Goal: Task Accomplishment & Management: Use online tool/utility

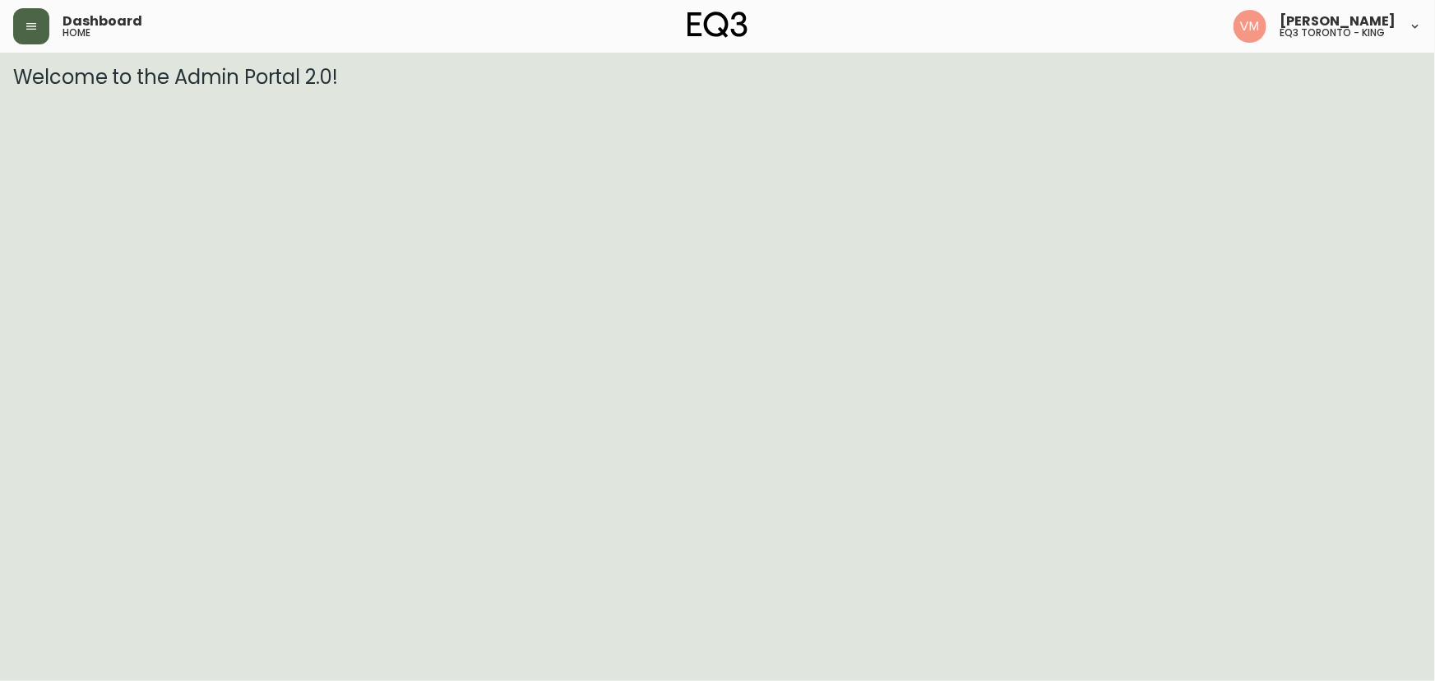
click at [32, 28] on icon "button" at bounding box center [31, 26] width 13 height 13
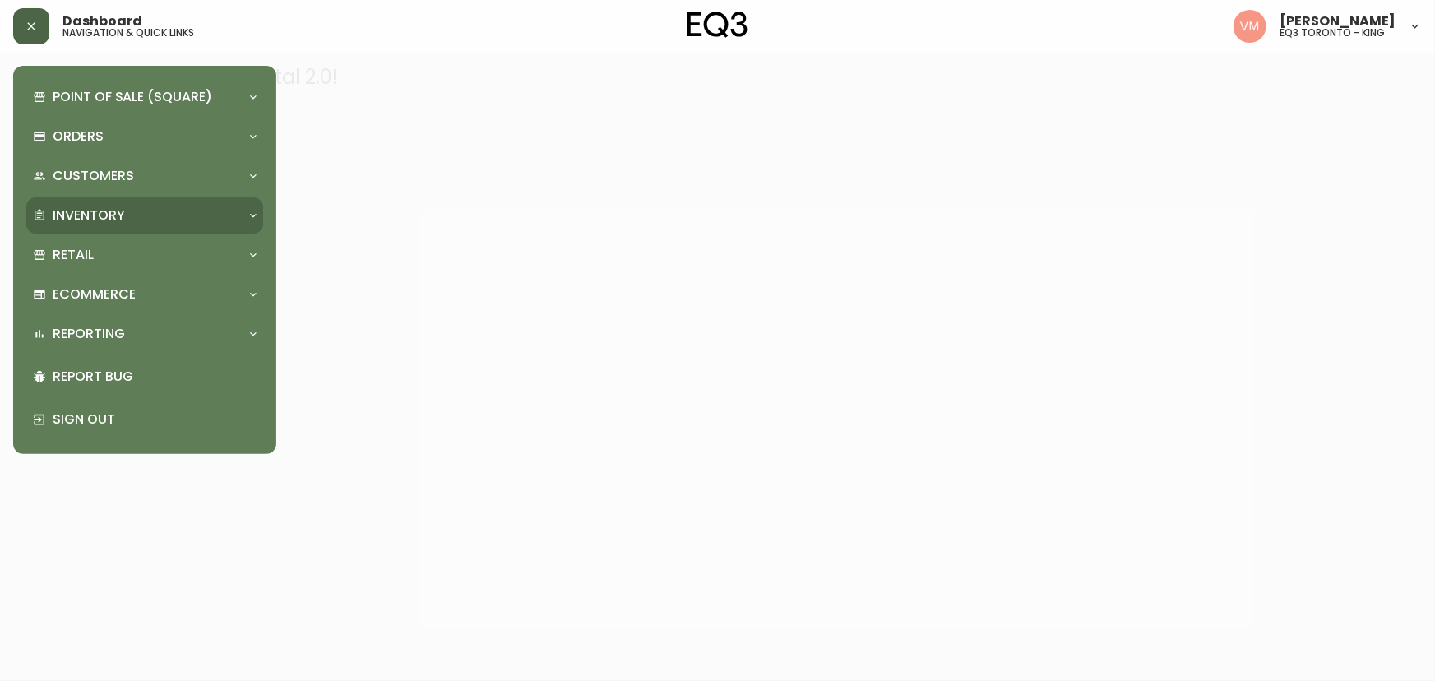
click at [109, 214] on p "Inventory" at bounding box center [89, 215] width 72 height 18
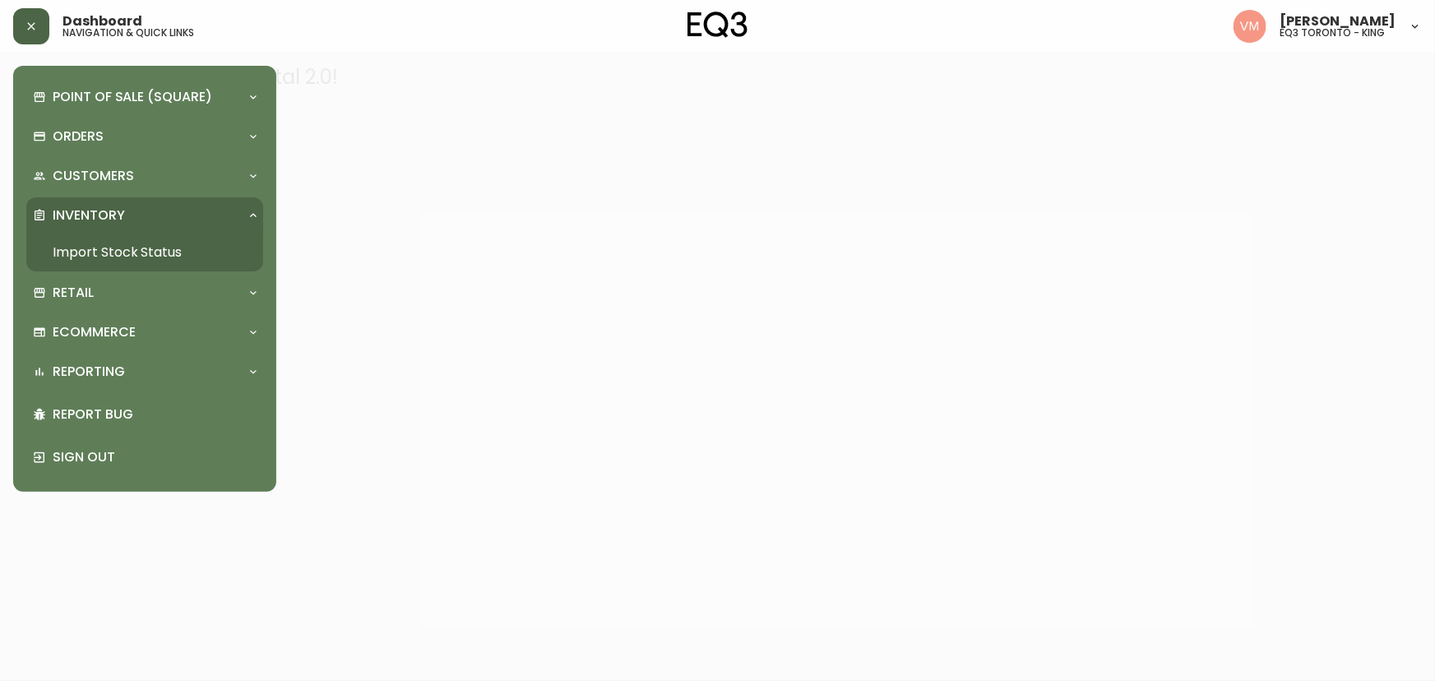
click at [88, 255] on link "Import Stock Status" at bounding box center [144, 253] width 237 height 38
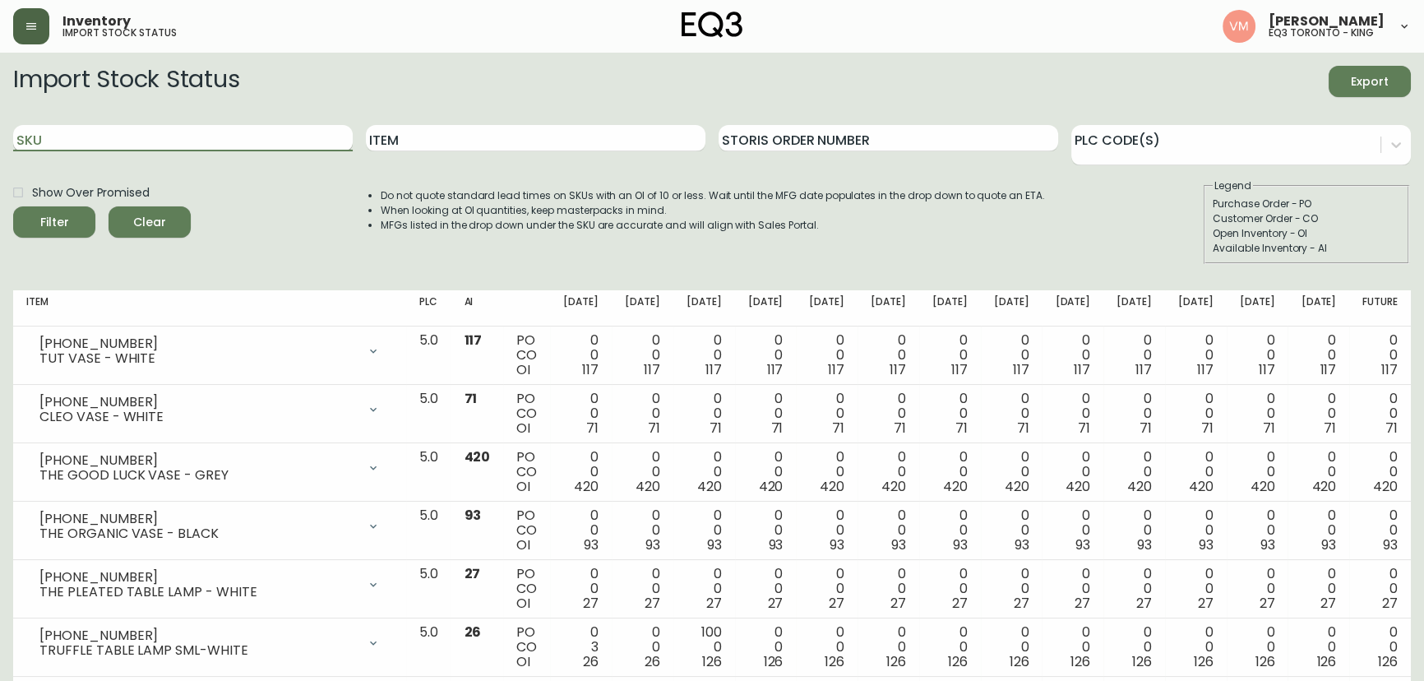
click at [263, 141] on input "SKU" at bounding box center [183, 138] width 340 height 26
paste input "3020-643-13-A"
click at [13, 206] on button "Filter" at bounding box center [54, 221] width 82 height 31
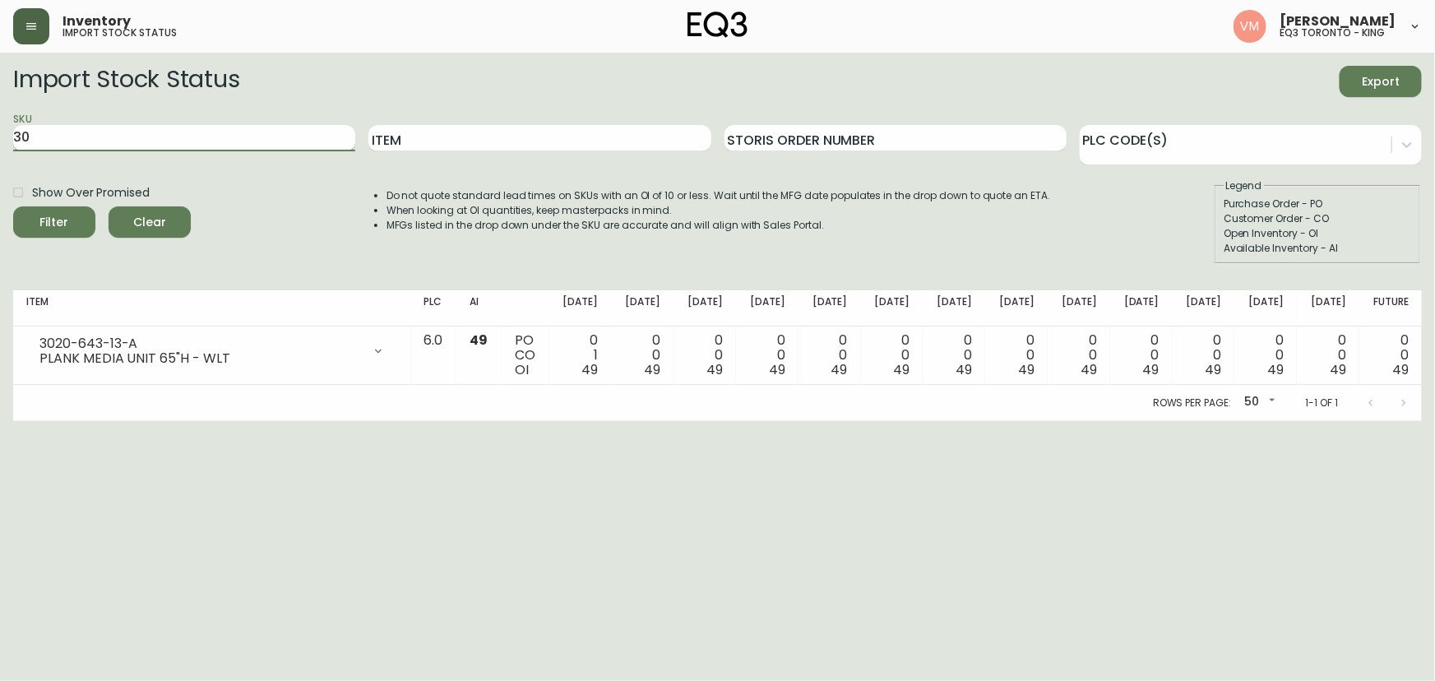
type input "3"
paste input "3020-629-13-B"
click at [13, 206] on button "Filter" at bounding box center [54, 221] width 82 height 31
type input "3"
paste input "3020-630-13-B"
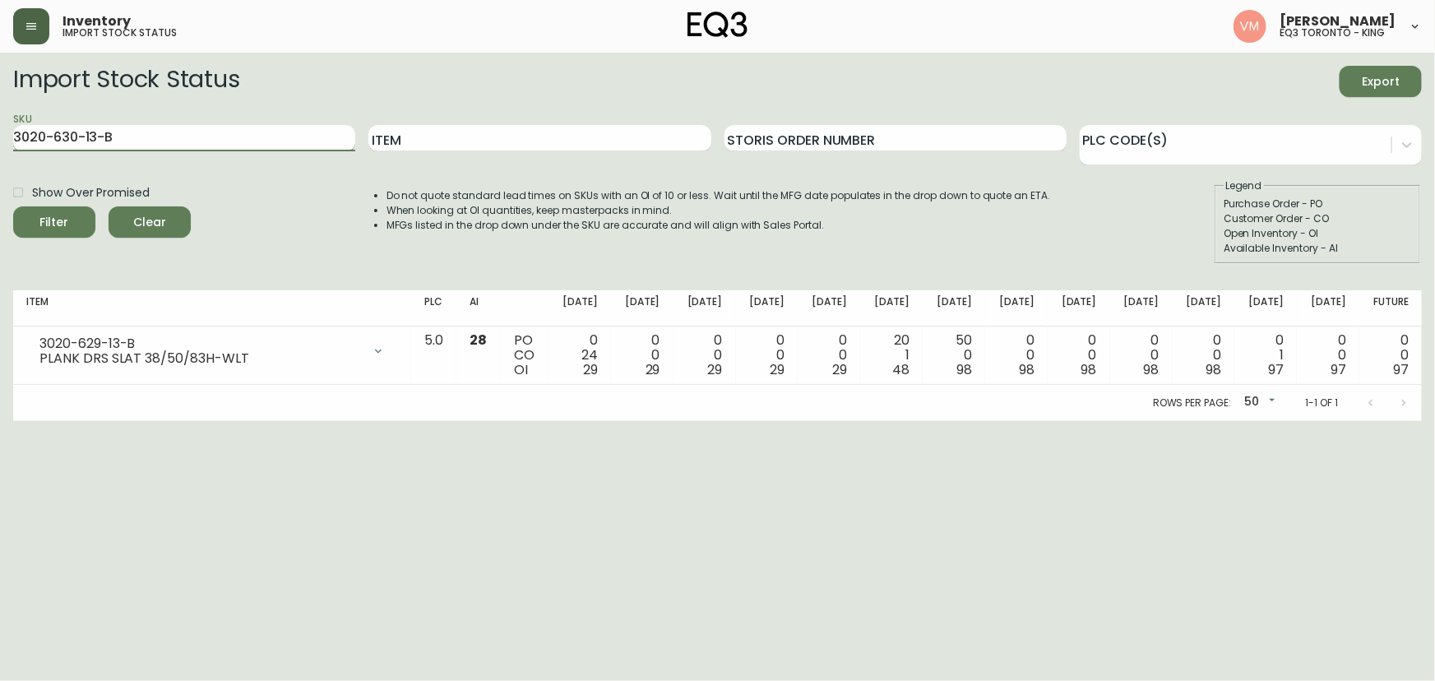
click at [13, 206] on button "Filter" at bounding box center [54, 221] width 82 height 31
type input "3"
paste input "[PHONE_NUMBER]"
click at [13, 206] on button "Filter" at bounding box center [54, 221] width 82 height 31
click at [197, 136] on input "[PHONE_NUMBER]" at bounding box center [184, 138] width 342 height 26
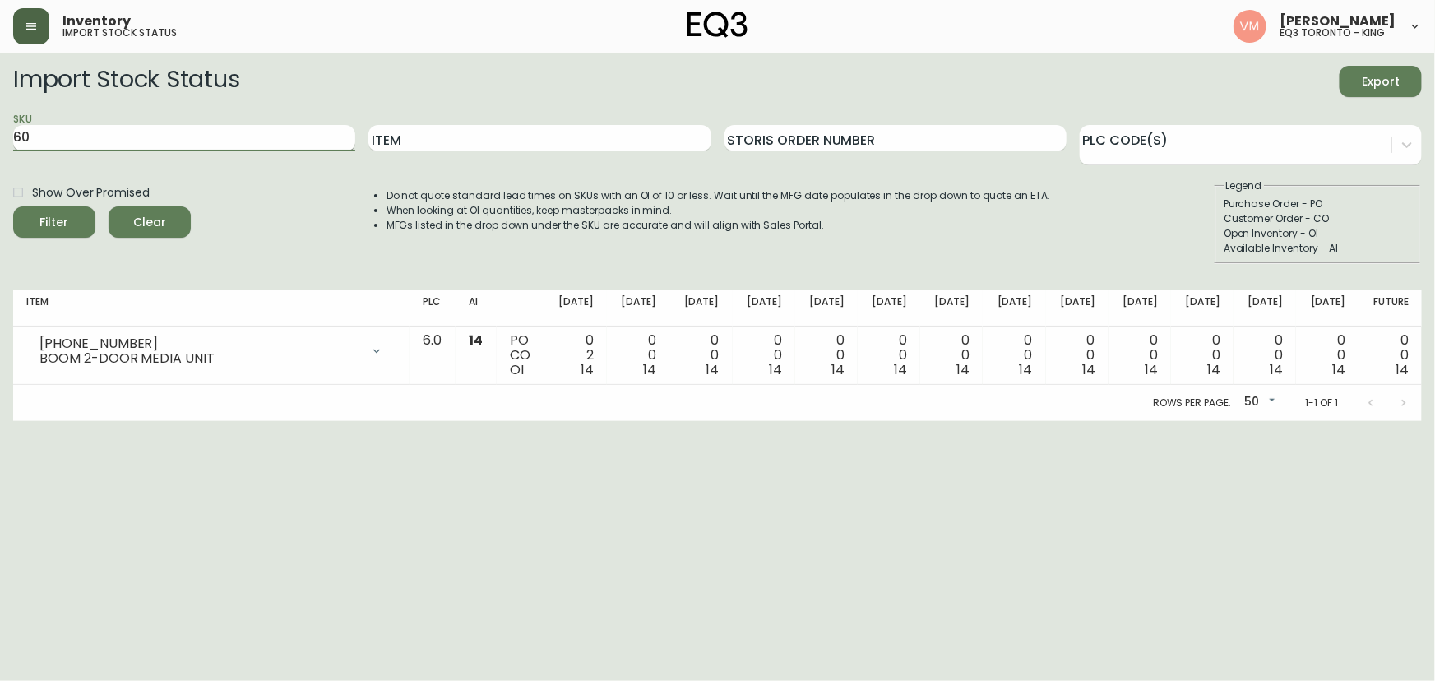
type input "6"
paste input "[PHONE_NUMBER]"
type input "[PHONE_NUMBER]"
click at [13, 206] on button "Filter" at bounding box center [54, 221] width 82 height 31
